Goal: Task Accomplishment & Management: Use online tool/utility

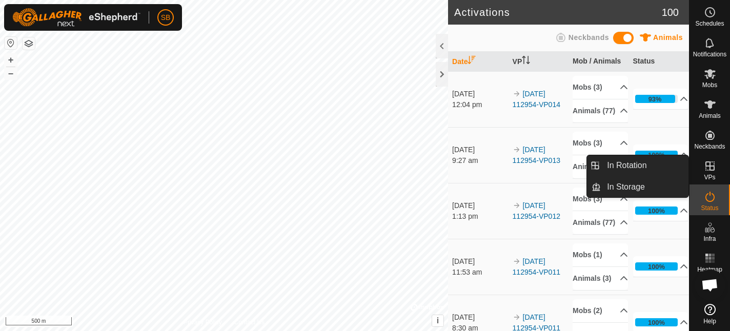
click at [712, 169] on icon at bounding box center [710, 166] width 12 height 12
click at [606, 163] on link "In Rotation" at bounding box center [645, 165] width 88 height 21
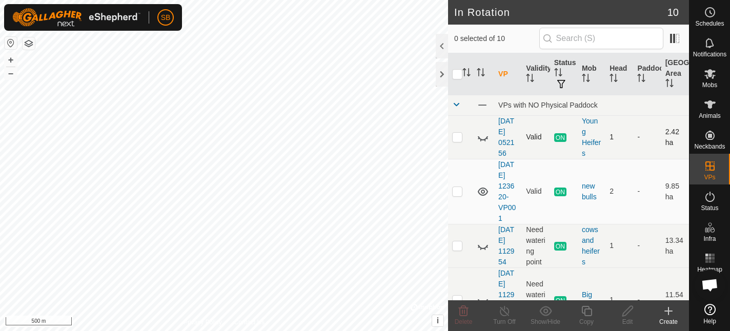
click at [458, 136] on p-checkbox at bounding box center [457, 137] width 10 height 8
checkbox input "false"
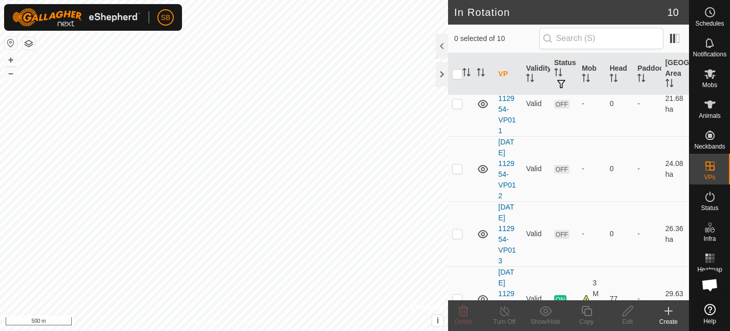
scroll to position [423, 0]
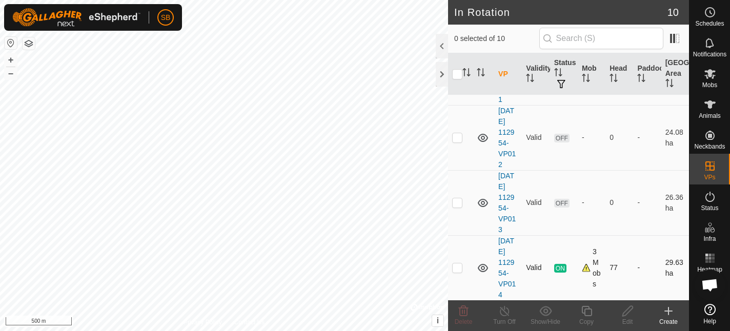
click at [459, 266] on p-checkbox at bounding box center [457, 268] width 10 height 8
checkbox input "true"
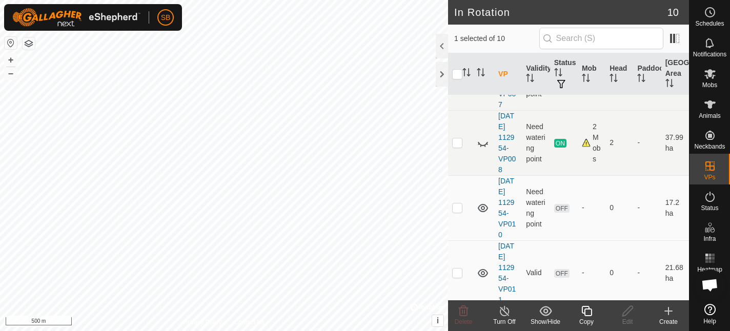
scroll to position [221, 0]
click at [457, 144] on p-checkbox at bounding box center [457, 145] width 10 height 8
checkbox input "true"
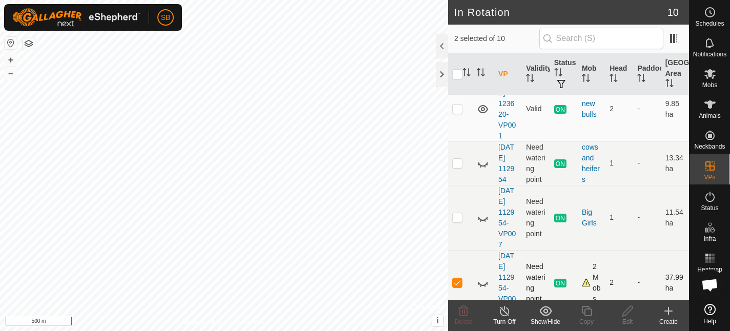
scroll to position [82, 0]
click at [455, 166] on p-checkbox at bounding box center [457, 164] width 10 height 8
checkbox input "true"
click at [457, 221] on p-checkbox at bounding box center [457, 218] width 10 height 8
checkbox input "true"
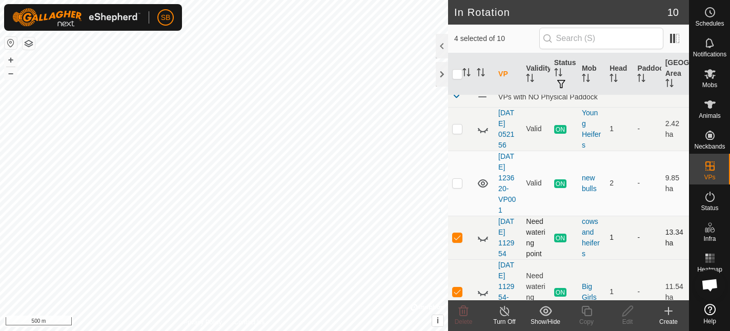
scroll to position [0, 0]
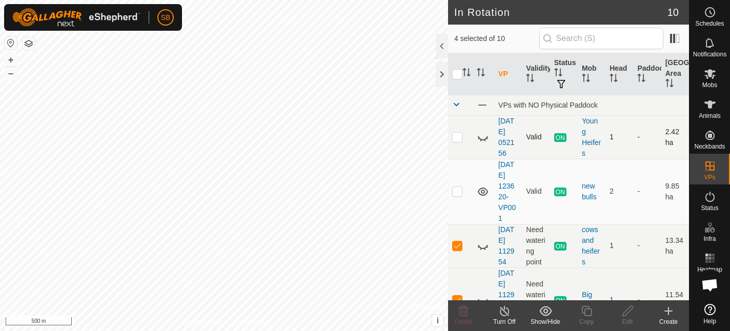
click at [459, 137] on p-checkbox at bounding box center [457, 137] width 10 height 8
click at [455, 139] on p-checkbox at bounding box center [457, 137] width 10 height 8
checkbox input "false"
click at [457, 246] on p-checkbox at bounding box center [457, 246] width 10 height 8
checkbox input "false"
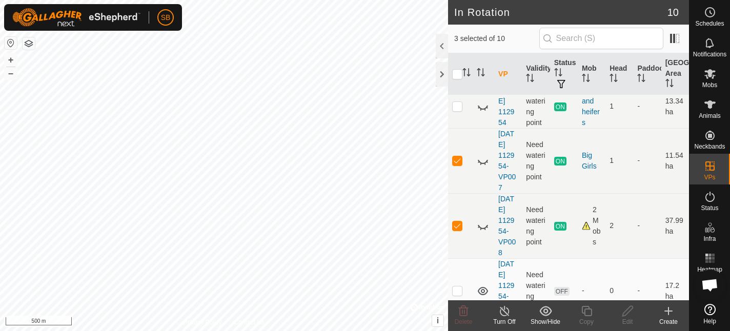
scroll to position [141, 0]
click at [454, 162] on p-checkbox at bounding box center [457, 159] width 10 height 8
checkbox input "false"
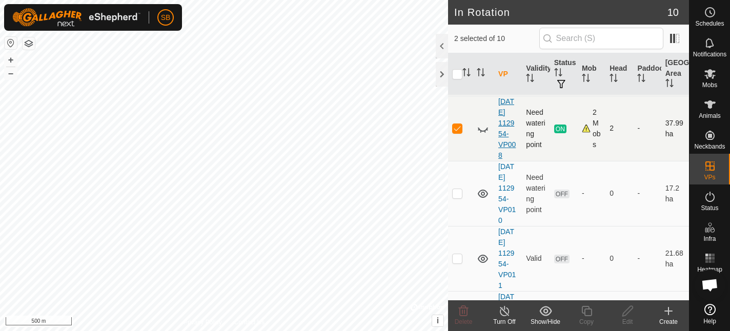
scroll to position [237, 0]
click at [460, 125] on p-checkbox at bounding box center [457, 128] width 10 height 8
checkbox input "false"
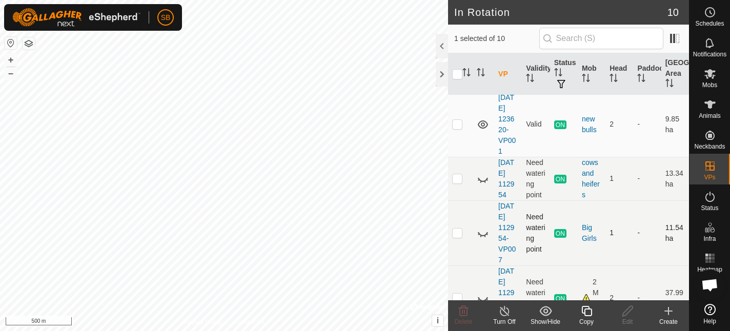
scroll to position [66, 0]
click at [460, 236] on p-checkbox at bounding box center [457, 234] width 10 height 8
checkbox input "false"
click at [456, 180] on p-checkbox at bounding box center [457, 180] width 10 height 8
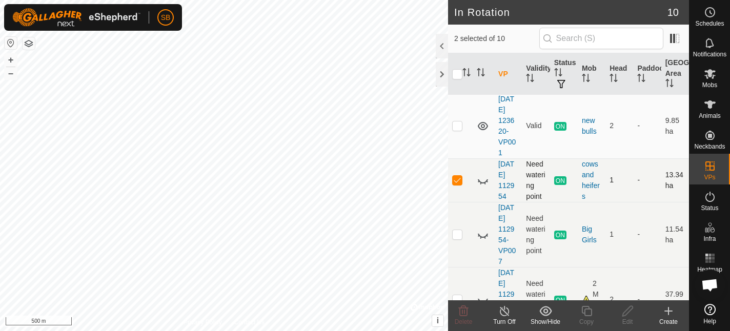
click at [456, 180] on p-checkbox at bounding box center [457, 180] width 10 height 8
checkbox input "false"
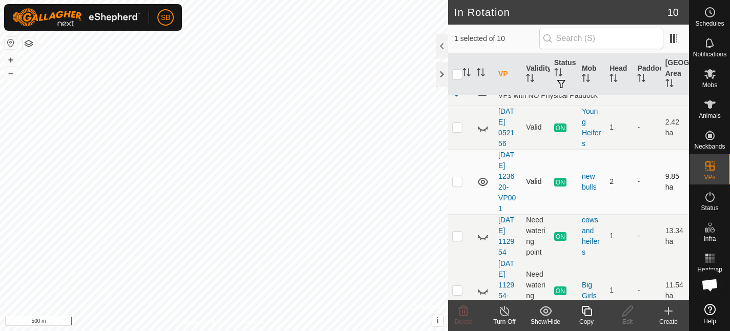
scroll to position [6, 0]
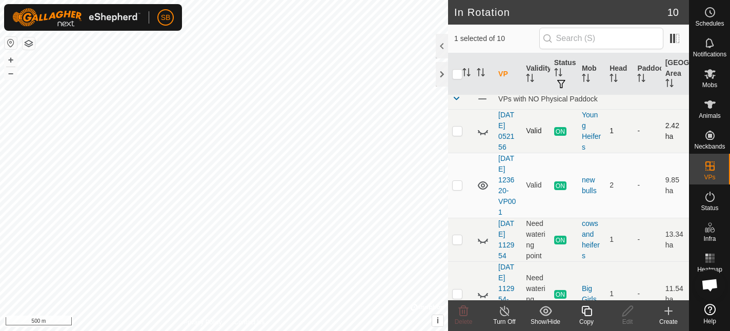
click at [459, 132] on p-checkbox at bounding box center [457, 131] width 10 height 8
checkbox input "false"
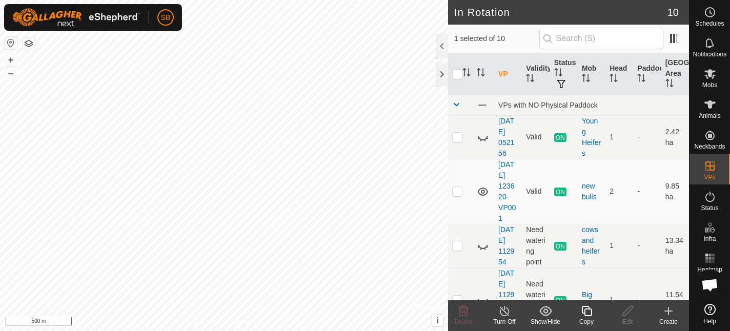
click at [589, 315] on icon at bounding box center [587, 311] width 10 height 10
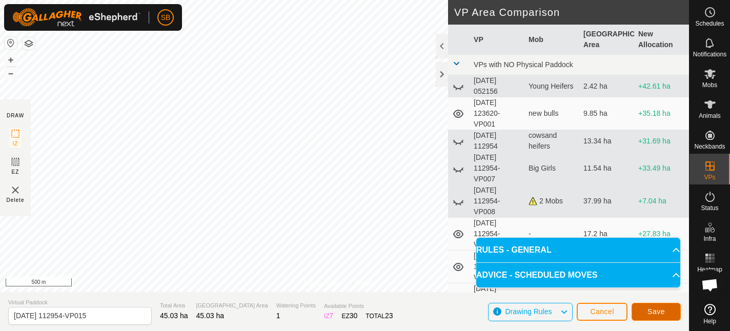
click at [655, 312] on span "Save" at bounding box center [656, 312] width 17 height 8
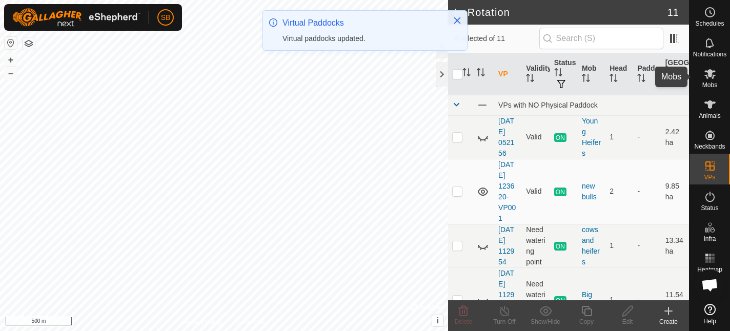
click at [711, 83] on span "Mobs" at bounding box center [710, 85] width 15 height 6
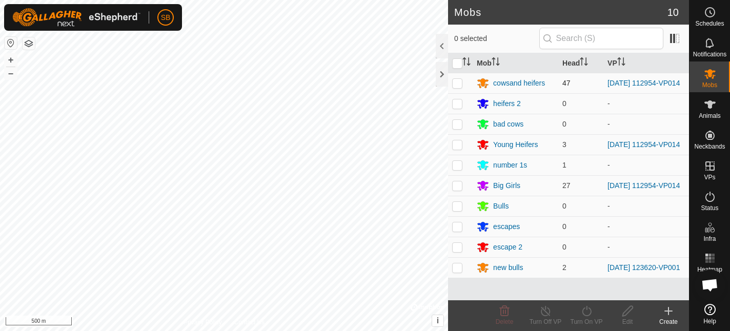
click at [457, 85] on p-checkbox at bounding box center [457, 83] width 10 height 8
checkbox input "true"
click at [458, 146] on p-checkbox at bounding box center [457, 145] width 10 height 8
checkbox input "true"
click at [461, 190] on p-checkbox at bounding box center [457, 186] width 10 height 8
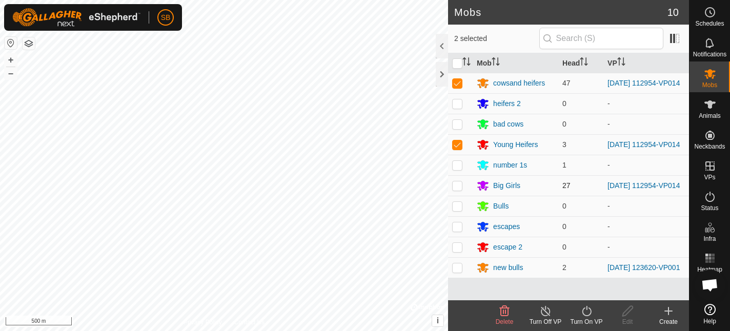
checkbox input "true"
click at [587, 314] on icon at bounding box center [587, 311] width 13 height 12
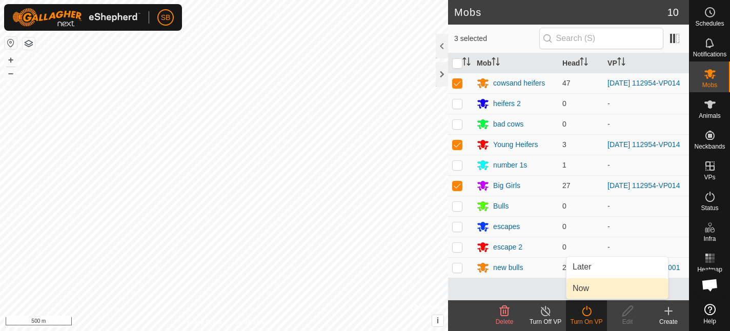
click at [587, 287] on link "Now" at bounding box center [618, 289] width 102 height 21
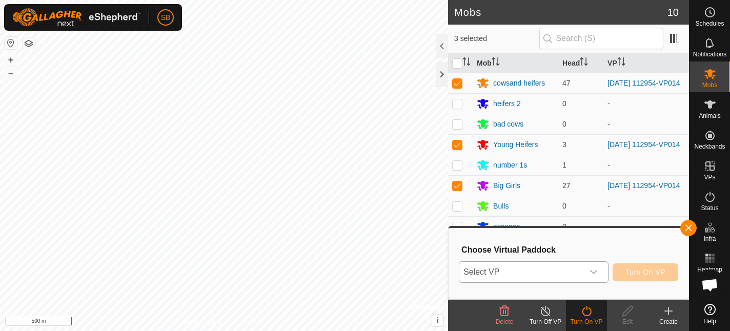
click at [594, 269] on icon "dropdown trigger" at bounding box center [594, 272] width 8 height 8
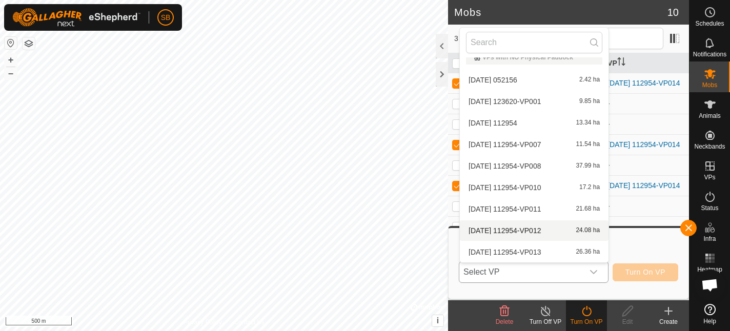
scroll to position [54, 0]
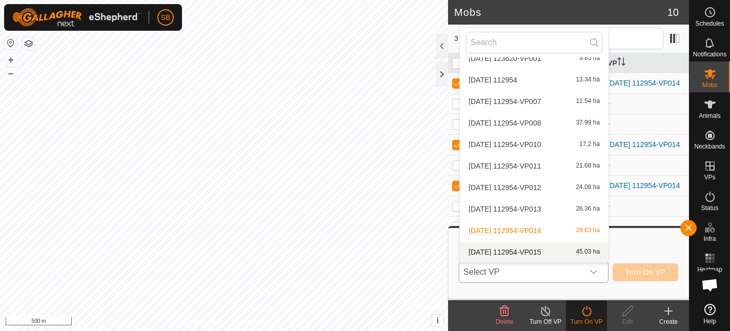
click at [494, 249] on li "[DATE] 112954-VP015 45.03 ha" at bounding box center [534, 252] width 149 height 21
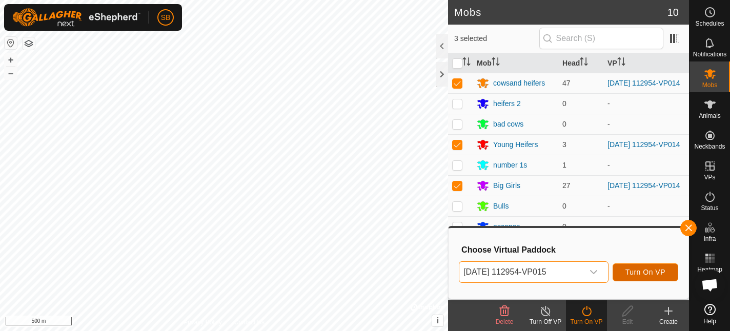
click at [629, 271] on span "Turn On VP" at bounding box center [646, 272] width 40 height 8
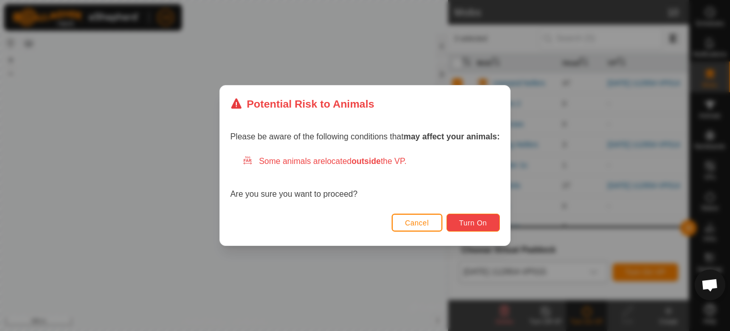
click at [470, 219] on span "Turn On" at bounding box center [474, 223] width 28 height 8
